Goal: Information Seeking & Learning: Check status

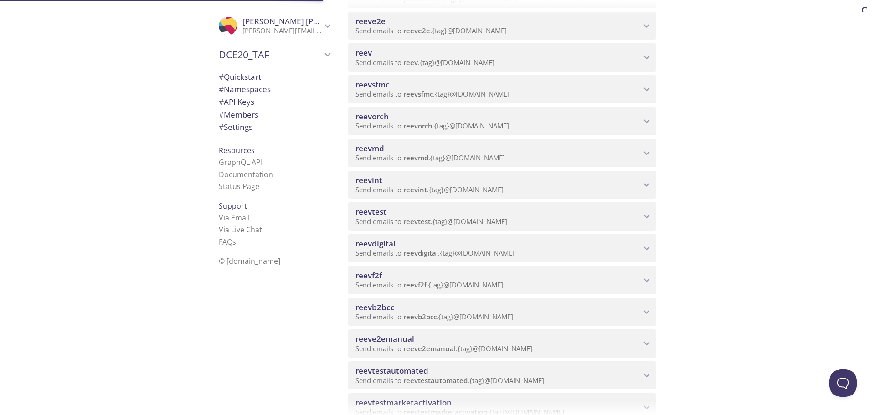
scroll to position [228, 0]
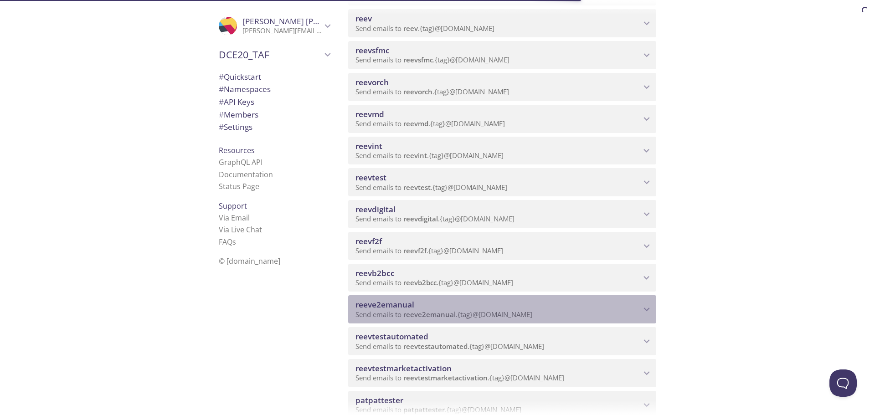
click at [395, 316] on span "Send emails to reeve2emanual . {tag} @[DOMAIN_NAME]" at bounding box center [443, 314] width 177 height 9
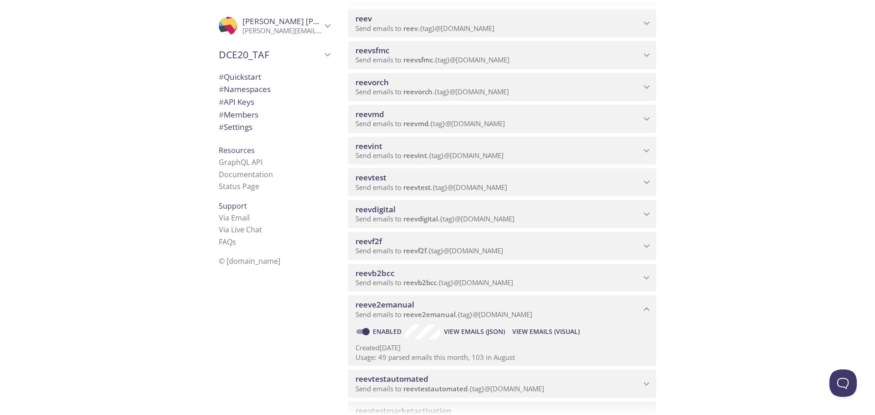
click at [542, 329] on span "View Emails (Visual)" at bounding box center [545, 331] width 67 height 11
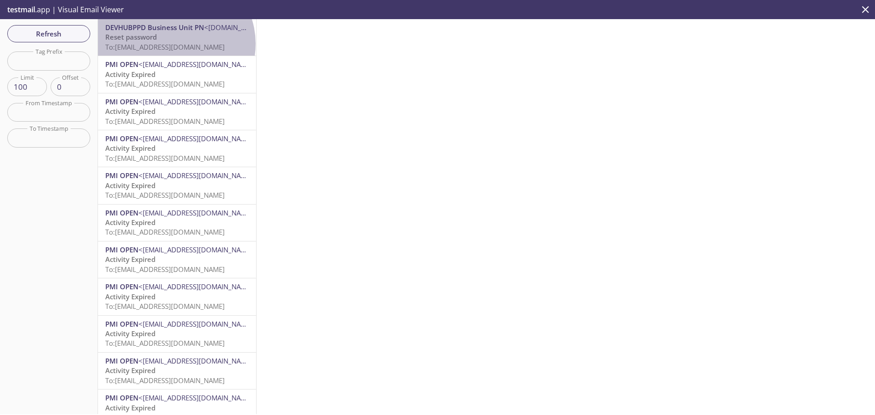
click at [174, 44] on span "To: [EMAIL_ADDRESS][DOMAIN_NAME]" at bounding box center [164, 46] width 119 height 9
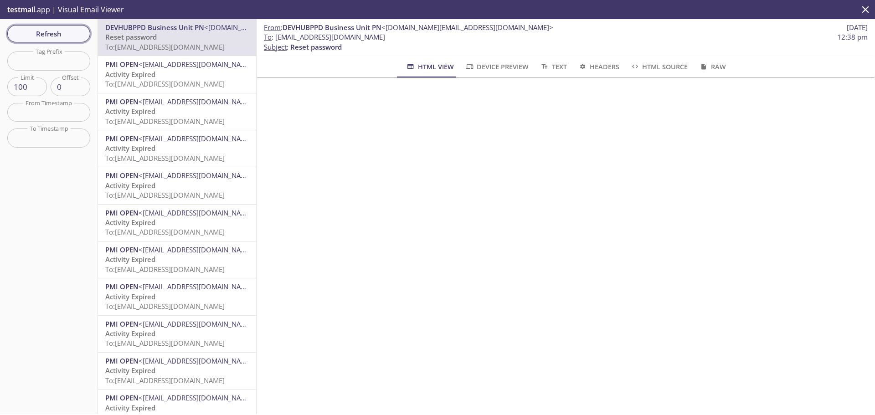
click at [58, 38] on span "Refresh" at bounding box center [49, 34] width 68 height 12
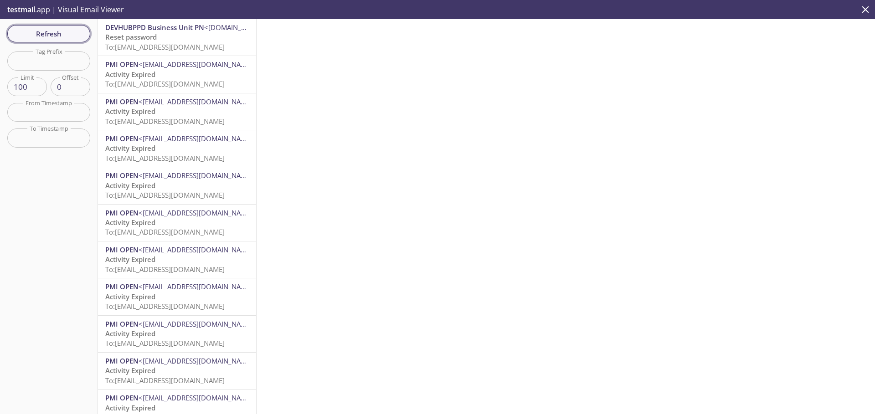
click at [56, 30] on span "Refresh" at bounding box center [49, 34] width 68 height 12
click at [48, 30] on span "Refresh" at bounding box center [49, 34] width 68 height 12
click at [154, 42] on span "To: [EMAIL_ADDRESS][DOMAIN_NAME]" at bounding box center [164, 46] width 119 height 9
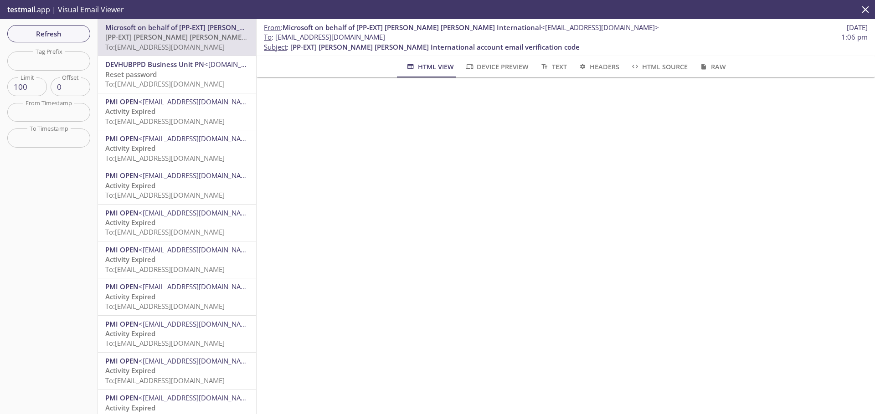
click at [466, 164] on iframe at bounding box center [565, 126] width 596 height 76
drag, startPoint x: 422, startPoint y: 38, endPoint x: 276, endPoint y: 36, distance: 145.8
click at [276, 36] on span "To : [EMAIL_ADDRESS][DOMAIN_NAME] 1:06 pm" at bounding box center [566, 37] width 604 height 10
copy span "[EMAIL_ADDRESS][DOMAIN_NAME]"
